Goal: Task Accomplishment & Management: Manage account settings

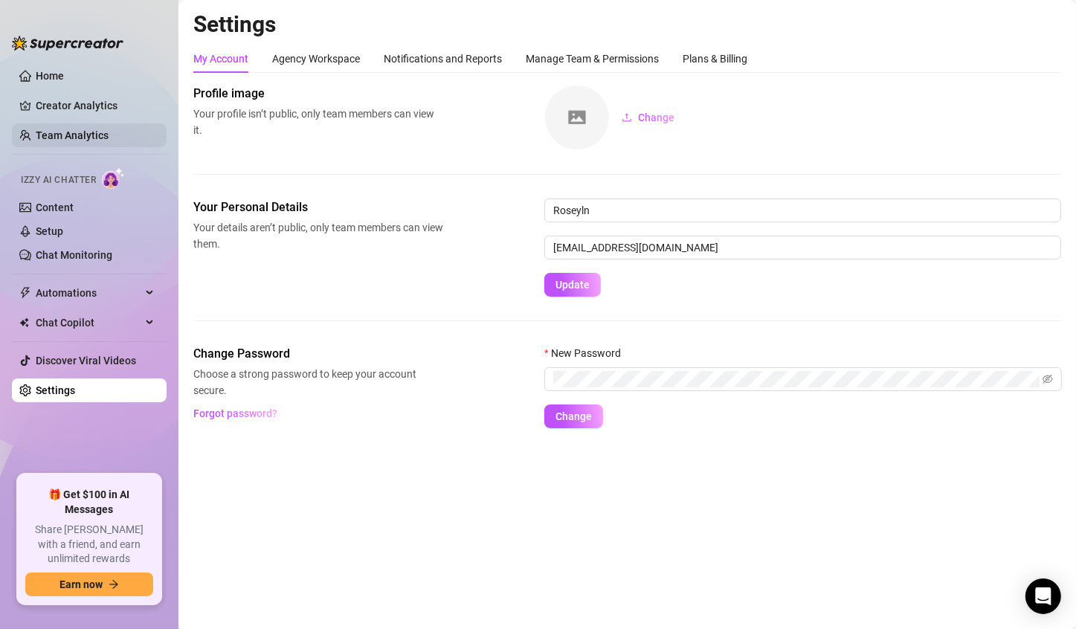
click at [82, 135] on link "Team Analytics" at bounding box center [72, 135] width 73 height 12
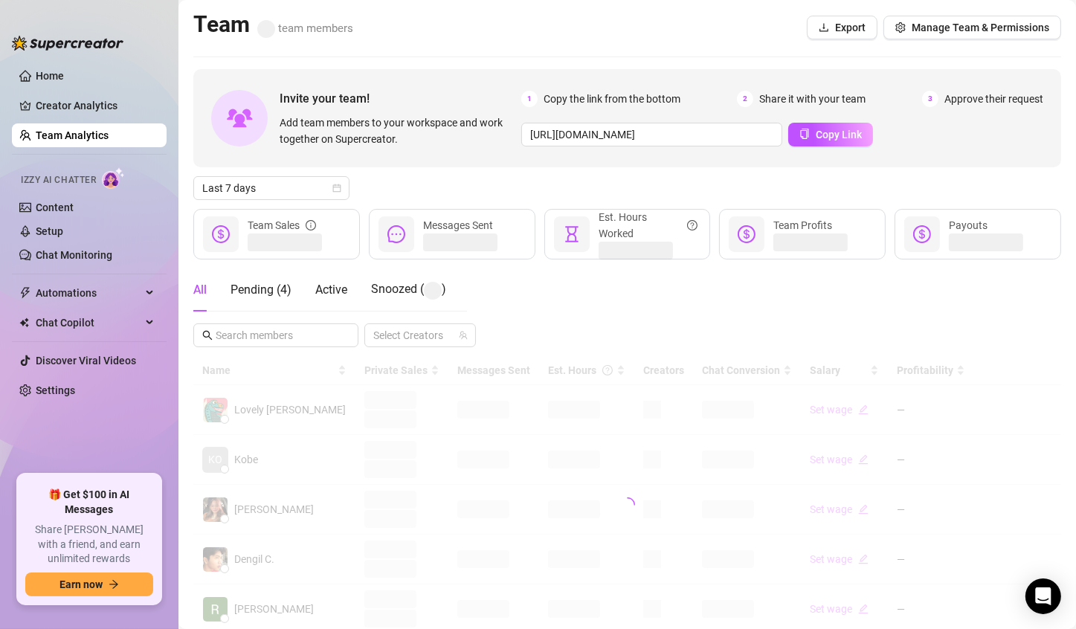
scroll to position [149, 0]
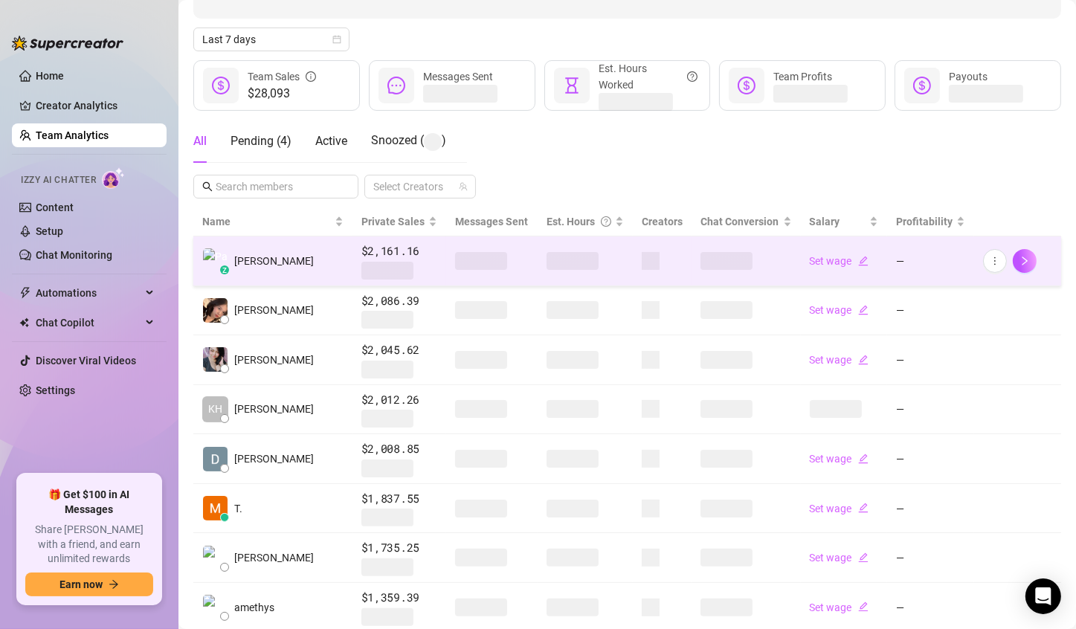
click at [546, 259] on span at bounding box center [572, 261] width 52 height 18
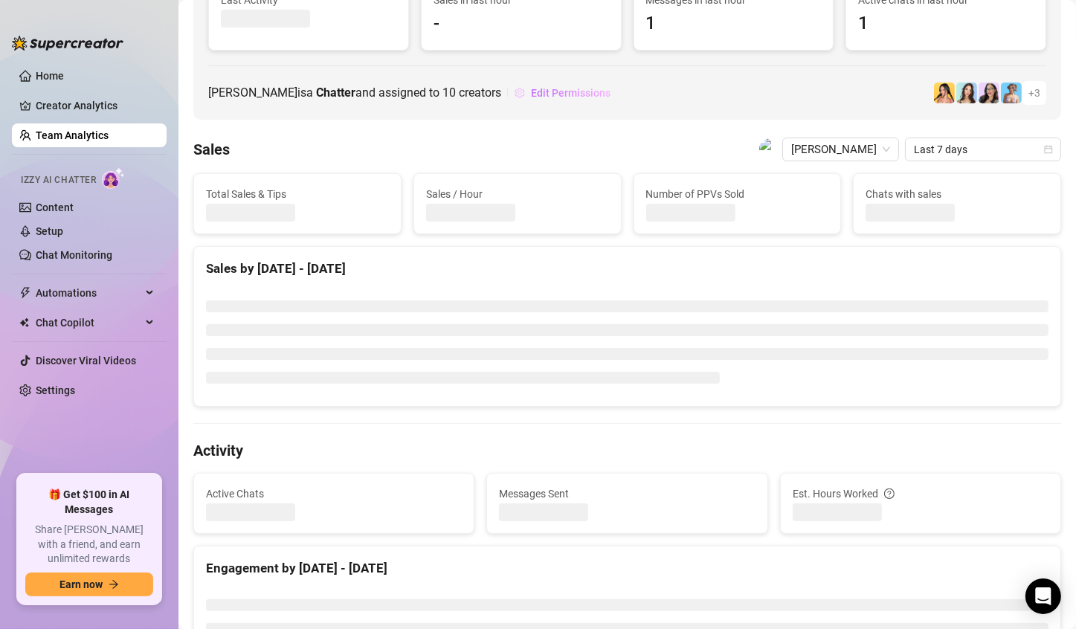
click at [576, 103] on button "Edit Permissions" at bounding box center [562, 93] width 97 height 24
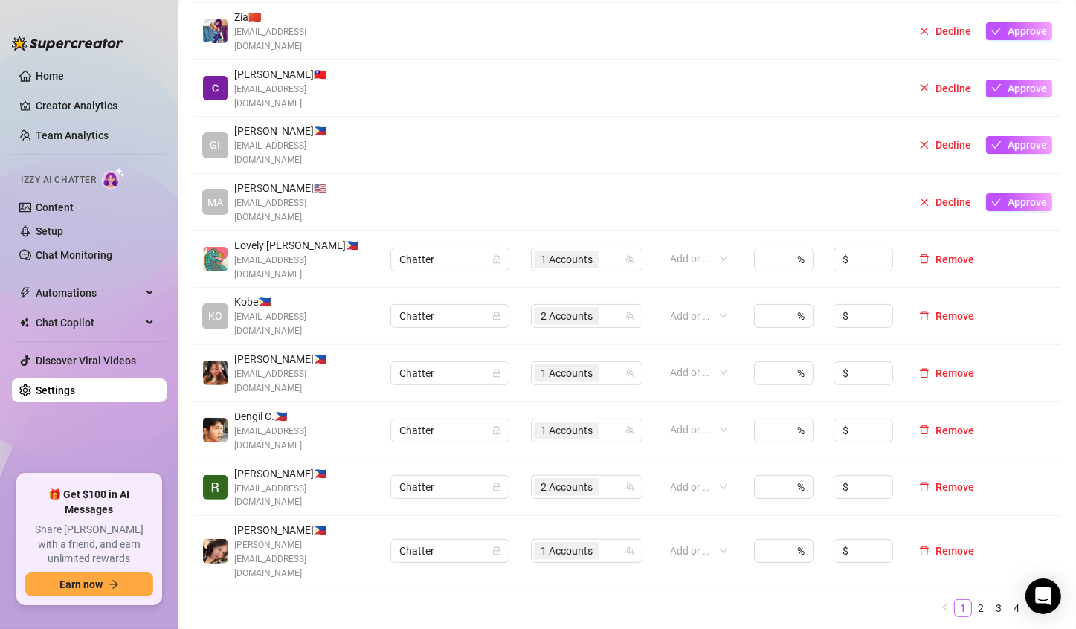
scroll to position [446, 0]
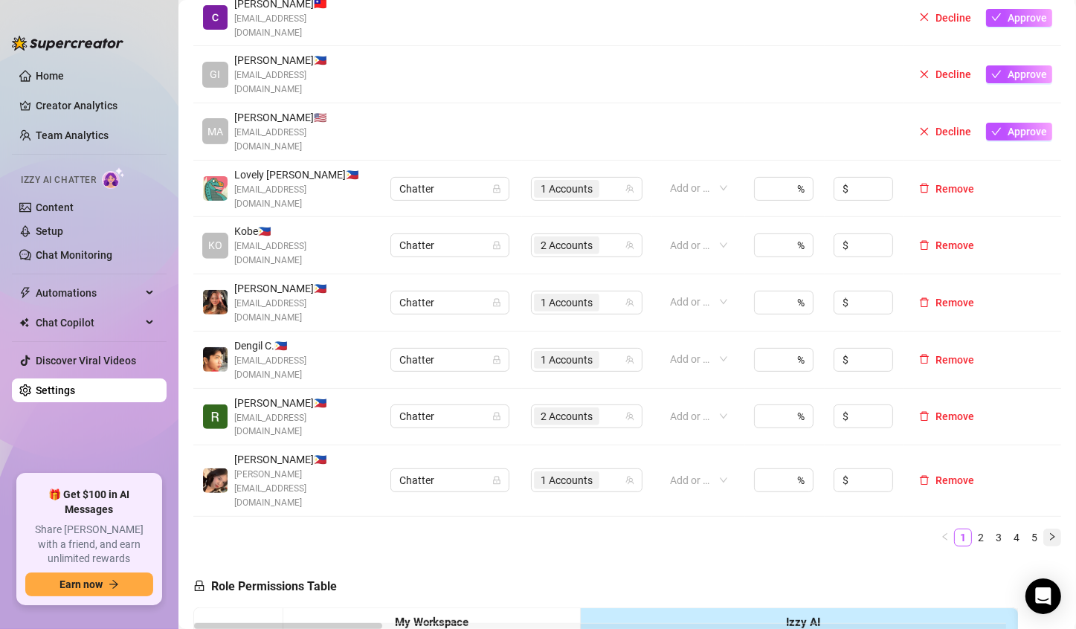
click at [1047, 532] on icon "right" at bounding box center [1051, 536] width 9 height 9
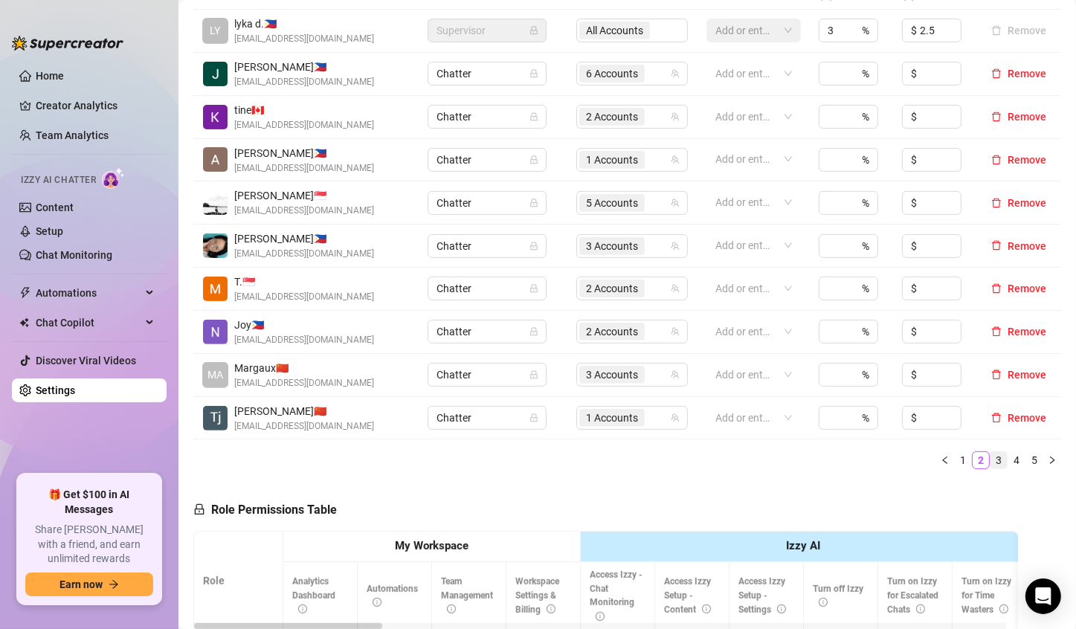
scroll to position [372, 0]
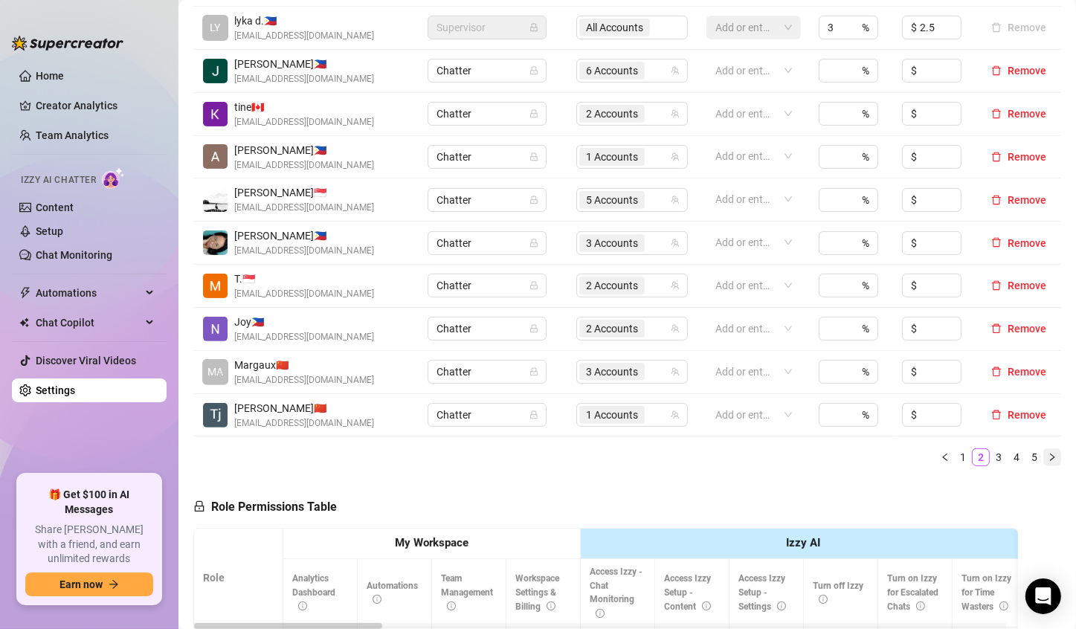
click at [1050, 458] on icon "right" at bounding box center [1052, 456] width 4 height 7
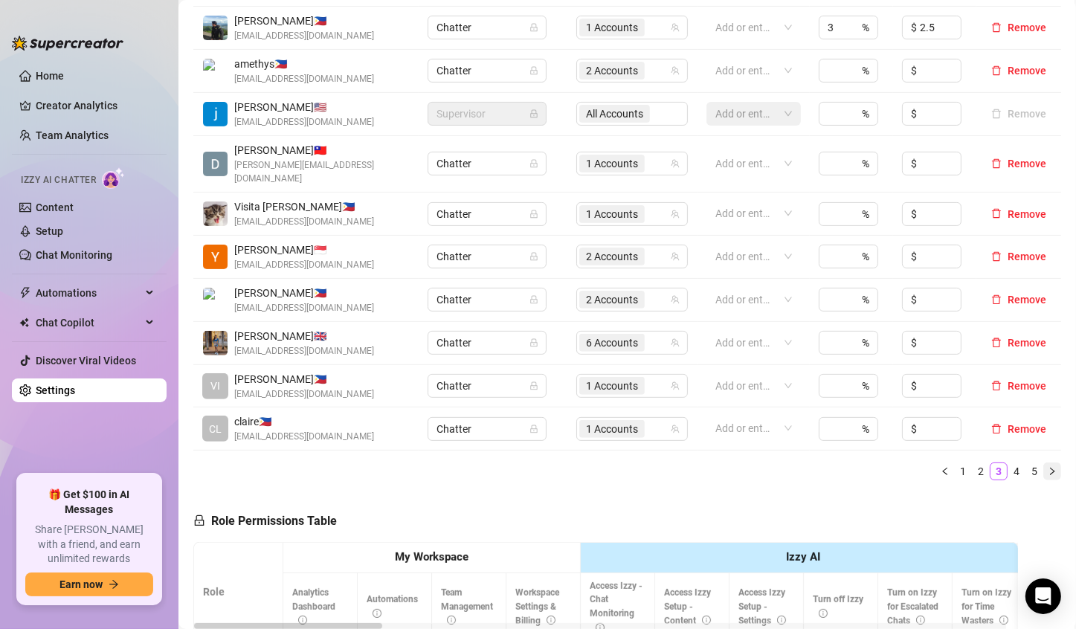
click at [1050, 468] on icon "right" at bounding box center [1052, 471] width 4 height 7
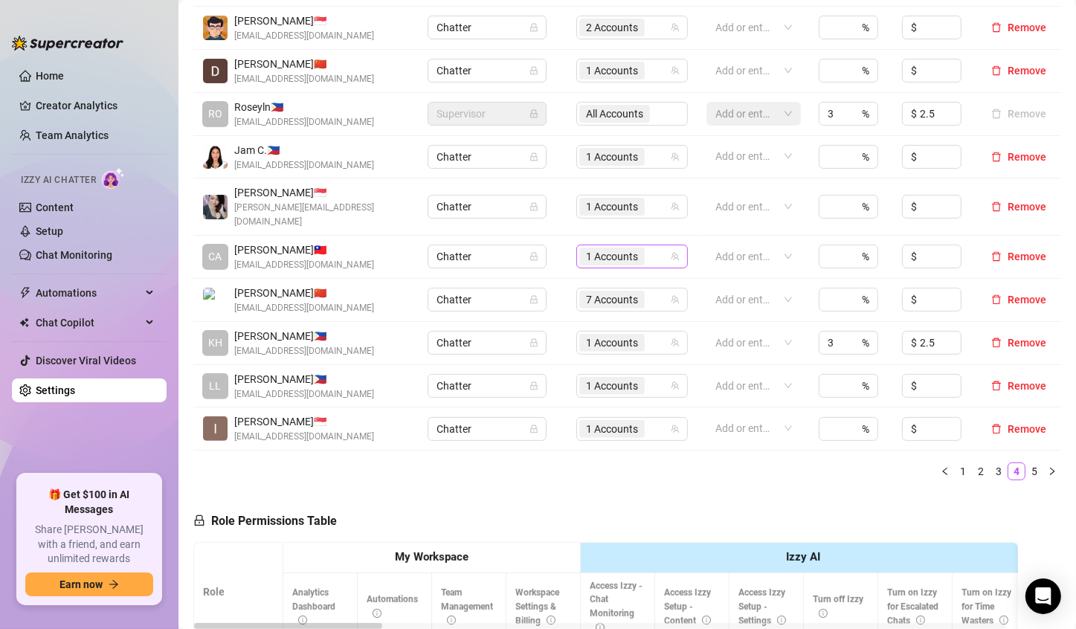
click at [595, 248] on span "1 Accounts" at bounding box center [612, 256] width 52 height 16
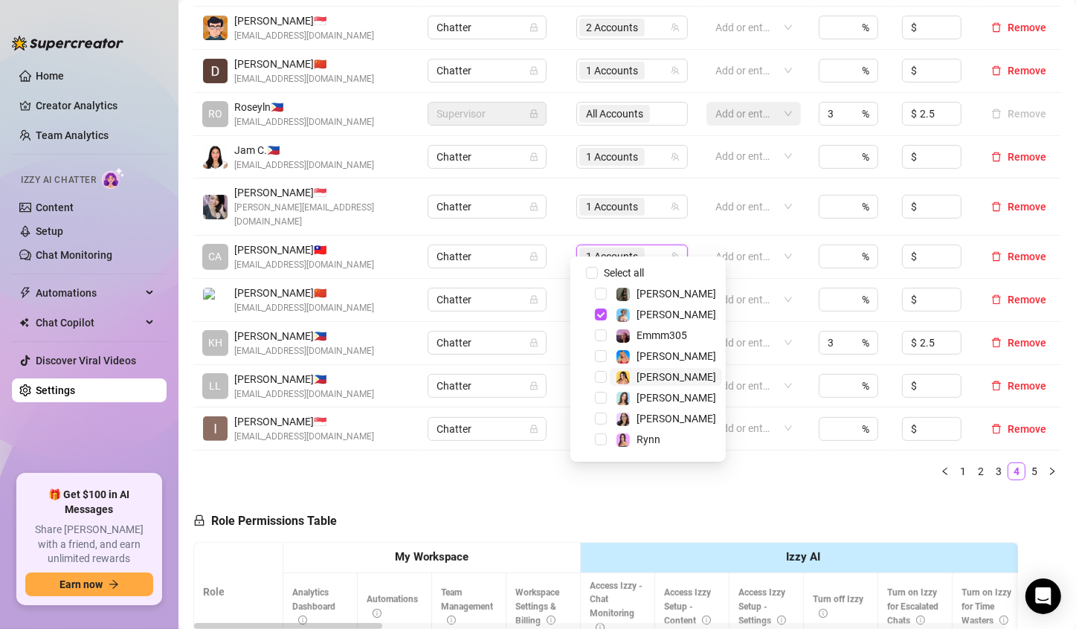
scroll to position [39, 0]
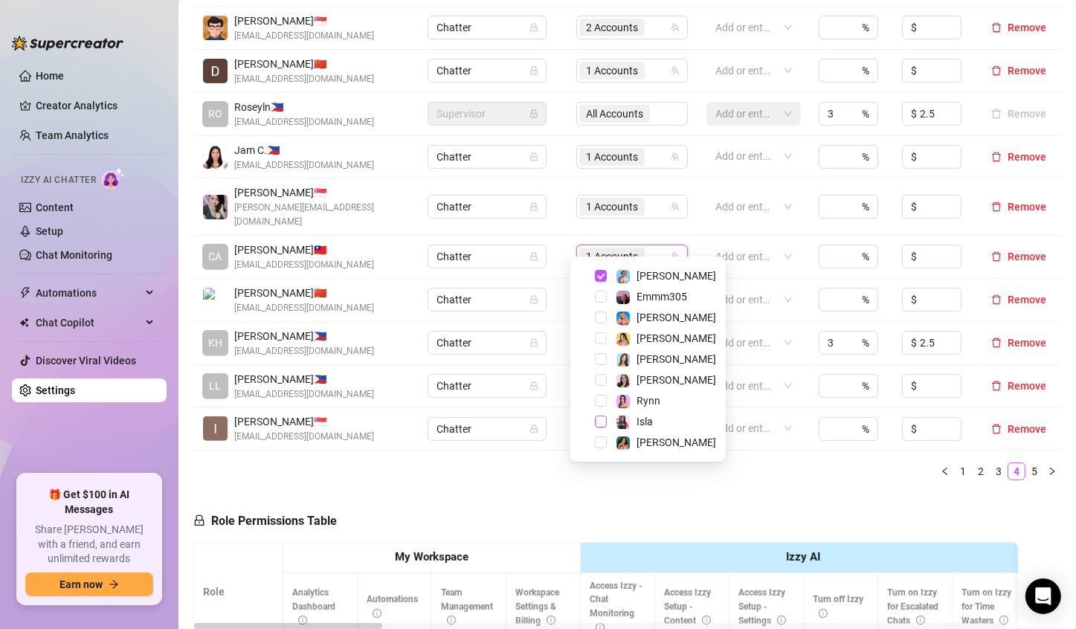
click at [603, 418] on span "Select tree node" at bounding box center [601, 422] width 12 height 12
click at [604, 276] on span "Select tree node" at bounding box center [601, 276] width 12 height 12
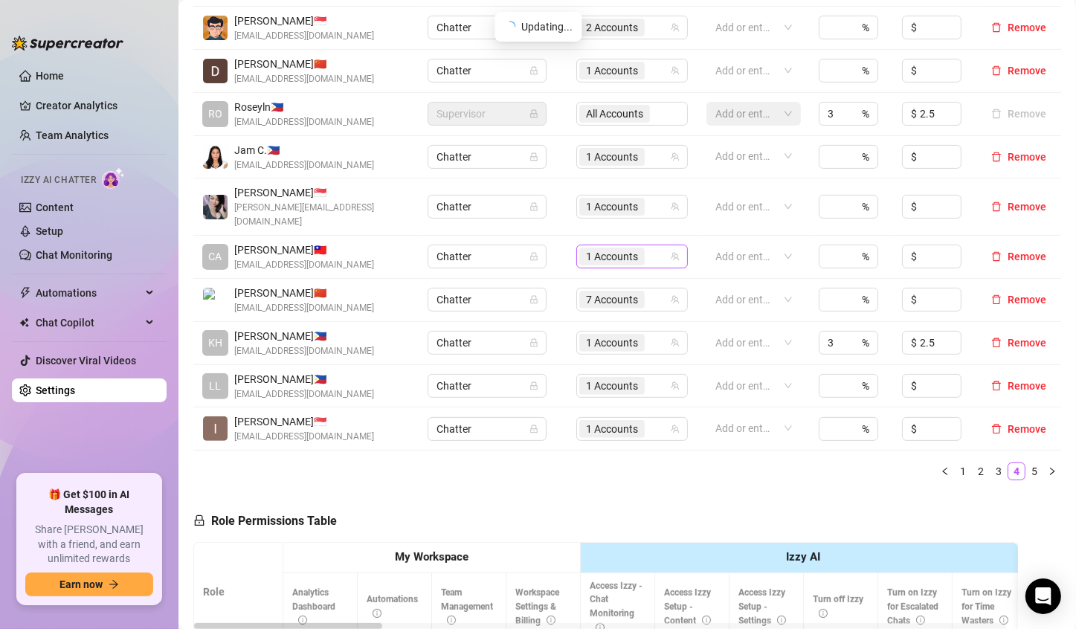
click at [599, 248] on span "1 Accounts" at bounding box center [612, 256] width 52 height 16
